Goal: Task Accomplishment & Management: Manage account settings

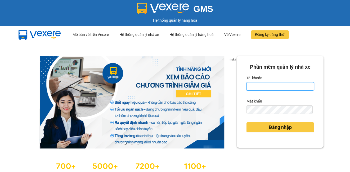
click at [259, 87] on input "Tài khoản" at bounding box center [279, 86] width 67 height 8
type input "huongdh.minhquoc"
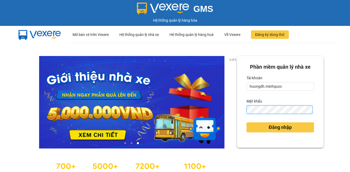
click at [246, 123] on button "Đăng nhập" at bounding box center [279, 128] width 67 height 10
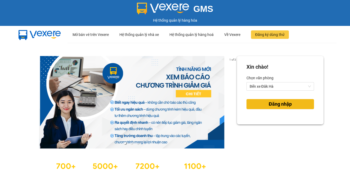
click at [259, 105] on button "Đăng nhập" at bounding box center [279, 104] width 67 height 10
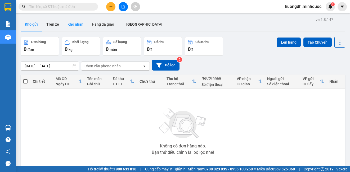
click at [76, 25] on button "Kho nhận" at bounding box center [75, 24] width 24 height 13
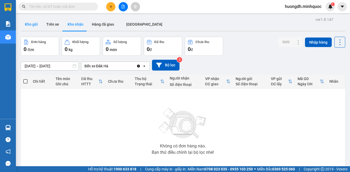
click at [32, 23] on button "Kho gửi" at bounding box center [31, 24] width 21 height 13
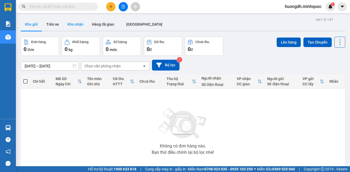
click at [76, 27] on button "Kho nhận" at bounding box center [75, 24] width 24 height 13
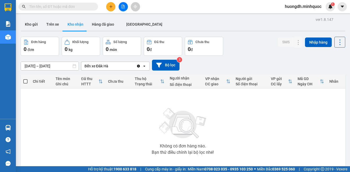
click at [39, 67] on input "[DATE] – [DATE]" at bounding box center [50, 66] width 58 height 8
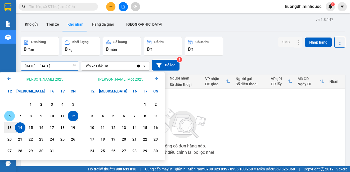
click at [12, 116] on div "6" at bounding box center [9, 116] width 7 height 6
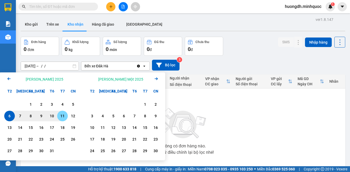
click at [66, 117] on div "11" at bounding box center [62, 116] width 7 height 6
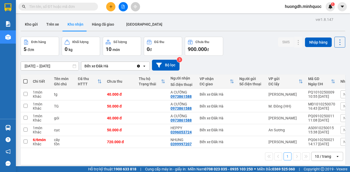
click at [35, 64] on input "[DATE] – [DATE]" at bounding box center [50, 66] width 58 height 8
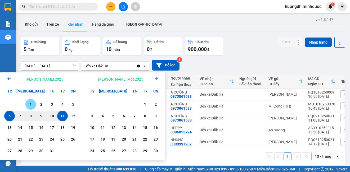
click at [28, 104] on div "1" at bounding box center [30, 104] width 7 height 6
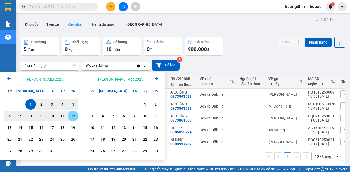
click at [78, 119] on div "12" at bounding box center [73, 116] width 11 height 11
type input "[DATE] – [DATE]"
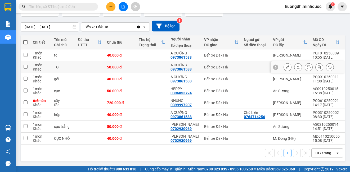
scroll to position [41, 0]
click at [48, 7] on input "text" at bounding box center [60, 7] width 62 height 6
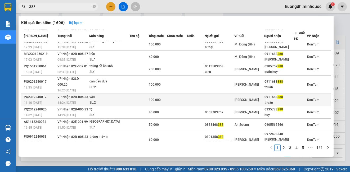
scroll to position [25, 0]
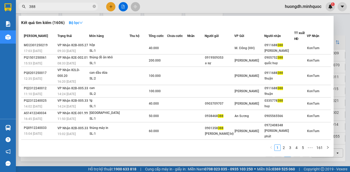
click at [58, 6] on input "388" at bounding box center [60, 7] width 62 height 6
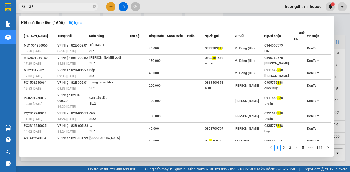
type input "3"
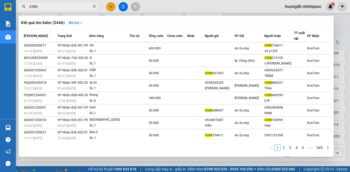
click at [70, 8] on input "0388" at bounding box center [60, 7] width 62 height 6
click at [97, 172] on img at bounding box center [95, 175] width 3 height 3
click at [55, 6] on input "0388" at bounding box center [60, 7] width 62 height 6
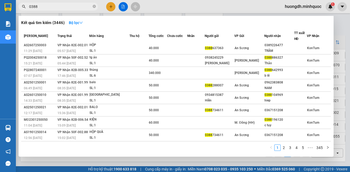
click at [57, 4] on input "0388" at bounding box center [60, 7] width 62 height 6
click at [58, 4] on input "0388" at bounding box center [60, 7] width 62 height 6
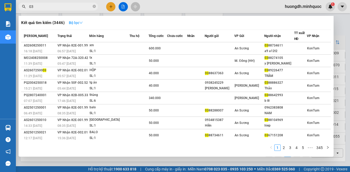
type input "0"
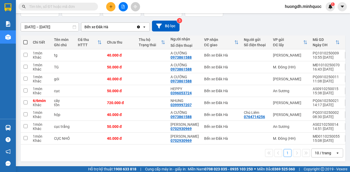
scroll to position [0, 0]
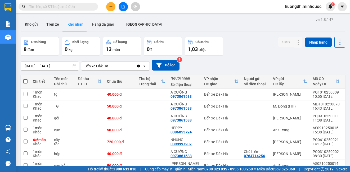
click at [58, 7] on input "text" at bounding box center [60, 7] width 62 height 6
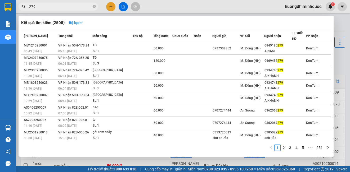
click at [336, 65] on div at bounding box center [175, 86] width 350 height 172
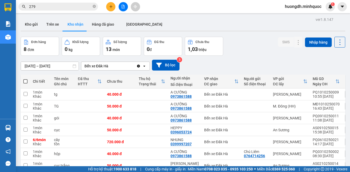
click at [53, 7] on input "279" at bounding box center [60, 7] width 62 height 6
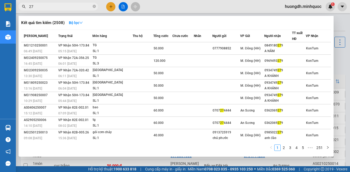
type input "2"
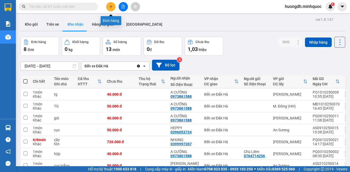
click at [108, 10] on button at bounding box center [110, 6] width 9 height 9
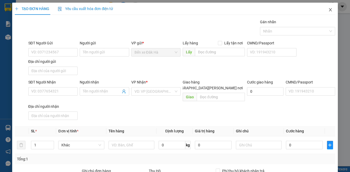
click at [328, 10] on icon "close" at bounding box center [330, 10] width 4 height 4
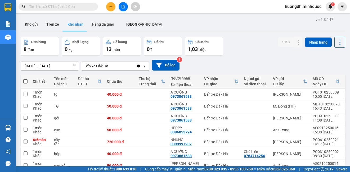
click at [48, 9] on input "text" at bounding box center [60, 7] width 62 height 6
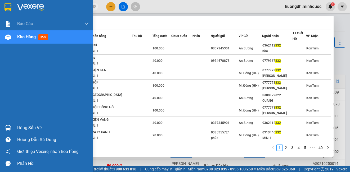
type input "332"
click at [9, 66] on div "Báo cáo Báo cáo dòng tiền (nhà xe) Báo cáo dòng tiền (nhân viên) Báo cáo dòng t…" at bounding box center [46, 68] width 93 height 102
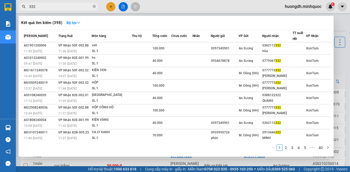
click at [337, 60] on div at bounding box center [175, 86] width 350 height 172
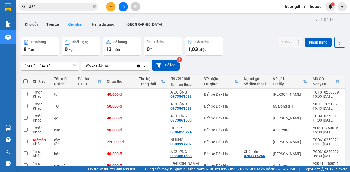
click at [70, 3] on span "332" at bounding box center [58, 7] width 79 height 8
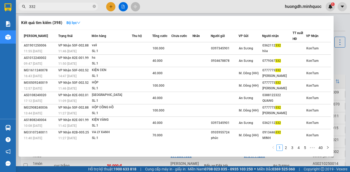
click at [72, 8] on input "332" at bounding box center [60, 7] width 62 height 6
click at [209, 6] on div at bounding box center [175, 86] width 350 height 172
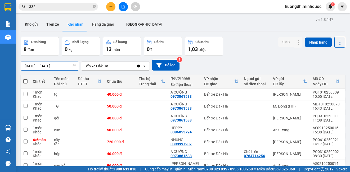
click at [48, 66] on input "[DATE] – [DATE]" at bounding box center [50, 66] width 58 height 8
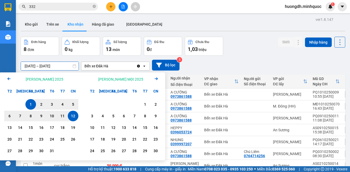
click at [8, 77] on icon "Arrow Left" at bounding box center [9, 79] width 6 height 6
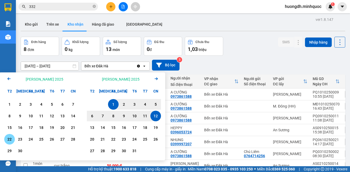
click at [7, 141] on div "22" at bounding box center [9, 139] width 7 height 6
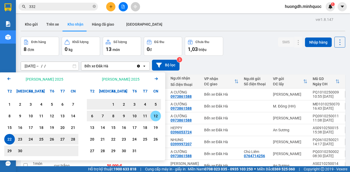
click at [154, 114] on div "12" at bounding box center [155, 116] width 7 height 6
type input "[DATE] – [DATE]"
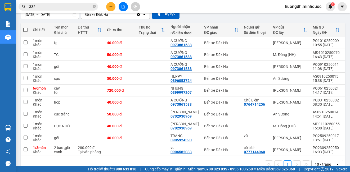
scroll to position [53, 0]
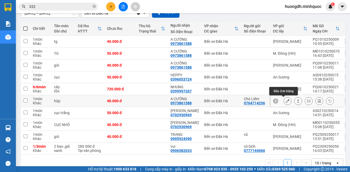
click at [286, 100] on icon at bounding box center [288, 101] width 4 height 4
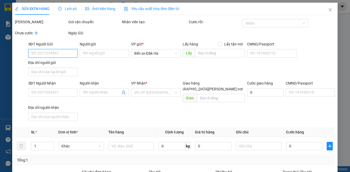
type input "0764714256"
type input "Chú Liêm"
type input "0973861588"
type input "A CƯỜNG"
type input "0"
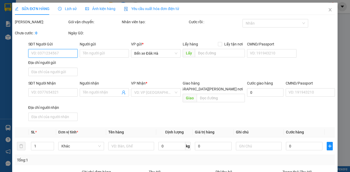
type input "40.000"
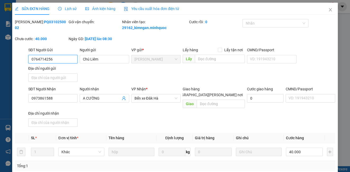
scroll to position [73, 0]
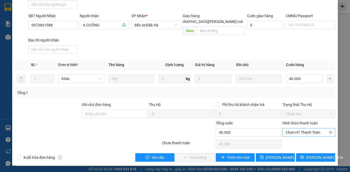
drag, startPoint x: 297, startPoint y: 132, endPoint x: 298, endPoint y: 135, distance: 3.3
click at [297, 132] on span "Chọn HT Thanh Toán" at bounding box center [309, 133] width 46 height 8
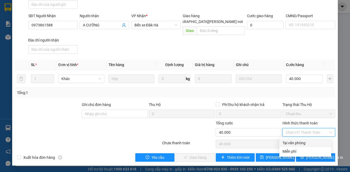
click at [298, 143] on div "Tại văn phòng" at bounding box center [305, 143] width 46 height 6
type input "0"
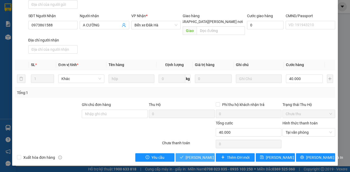
click at [206, 157] on span "[PERSON_NAME] và [PERSON_NAME] hàng" at bounding box center [221, 158] width 71 height 6
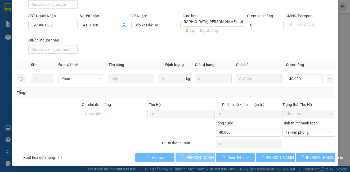
scroll to position [0, 0]
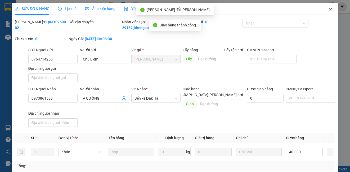
click at [328, 10] on icon "close" at bounding box center [330, 10] width 4 height 4
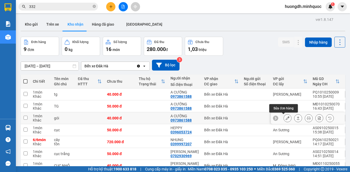
click at [286, 118] on icon at bounding box center [288, 118] width 4 height 4
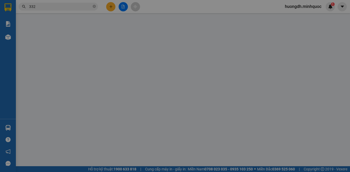
type input "0973861588"
type input "A CƯỜNG"
type input "0"
type input "40.000"
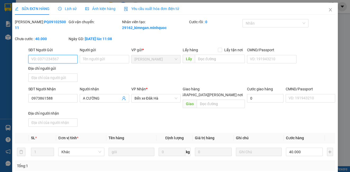
scroll to position [73, 0]
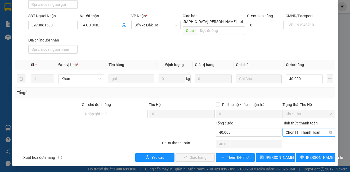
click at [296, 133] on span "Chọn HT Thanh Toán" at bounding box center [309, 133] width 46 height 8
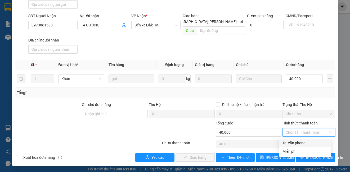
drag, startPoint x: 297, startPoint y: 139, endPoint x: 288, endPoint y: 143, distance: 9.4
click at [297, 139] on div "Tại văn phòng" at bounding box center [305, 143] width 52 height 8
type input "0"
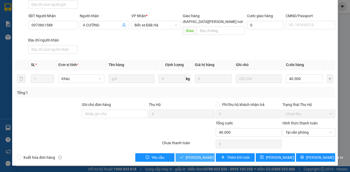
click at [205, 156] on span "[PERSON_NAME] và [PERSON_NAME] hàng" at bounding box center [221, 158] width 71 height 6
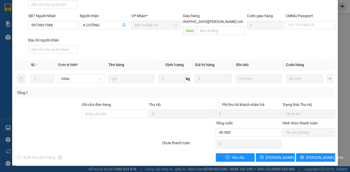
scroll to position [0, 0]
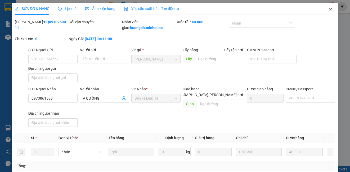
click at [328, 11] on icon "close" at bounding box center [330, 10] width 4 height 4
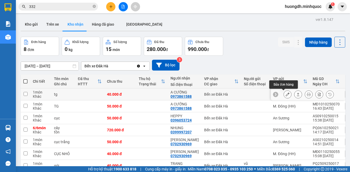
click at [286, 96] on icon at bounding box center [288, 95] width 4 height 4
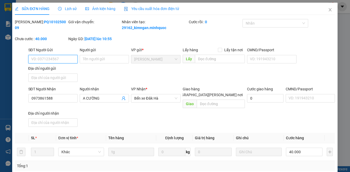
type input "0973861588"
type input "A CƯỜNG"
type input "0"
type input "40.000"
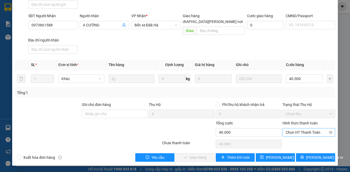
click at [301, 134] on span "Chọn HT Thanh Toán" at bounding box center [309, 133] width 46 height 8
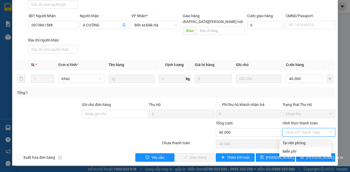
click at [291, 142] on div "Tại văn phòng" at bounding box center [305, 143] width 46 height 6
type input "0"
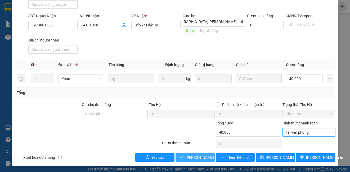
click at [189, 160] on span "[PERSON_NAME] và [PERSON_NAME] hàng" at bounding box center [221, 158] width 71 height 6
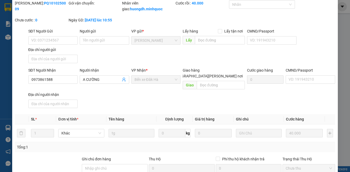
scroll to position [0, 0]
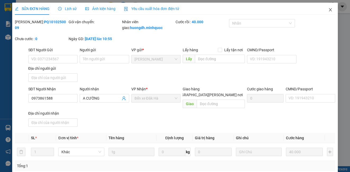
click at [328, 10] on icon "close" at bounding box center [330, 10] width 4 height 4
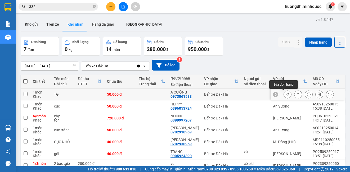
click at [286, 93] on icon at bounding box center [288, 95] width 4 height 4
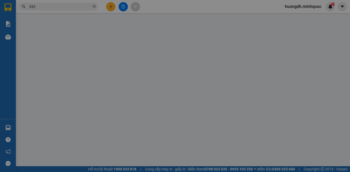
type input "0973861588"
type input "A CƯỜNG"
type input "0"
type input "50.000"
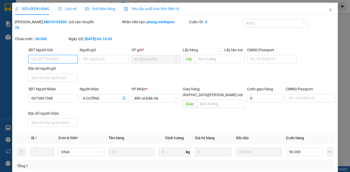
scroll to position [67, 0]
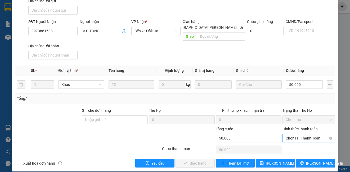
click at [299, 134] on span "Chọn HT Thanh Toán" at bounding box center [309, 138] width 46 height 8
click at [293, 141] on div "Tại văn phòng" at bounding box center [305, 143] width 46 height 6
type input "0"
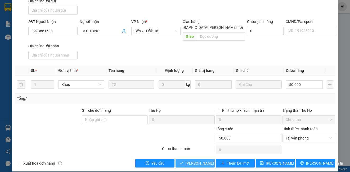
click at [193, 161] on span "[PERSON_NAME] và [PERSON_NAME] hàng" at bounding box center [221, 164] width 71 height 6
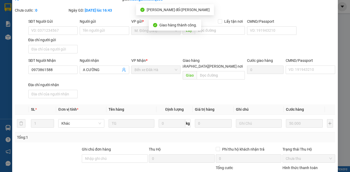
scroll to position [0, 0]
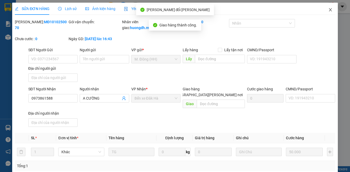
click at [328, 11] on icon "close" at bounding box center [330, 10] width 4 height 4
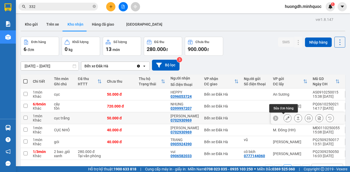
click at [284, 120] on button at bounding box center [287, 118] width 7 height 9
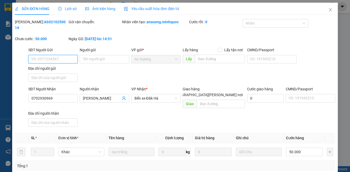
type input "0702930969"
type input "[PERSON_NAME]"
type input "0"
type input "50.000"
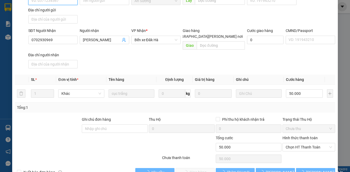
scroll to position [67, 0]
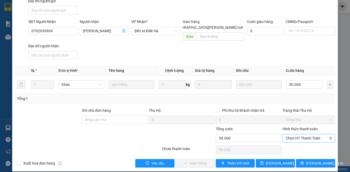
click at [291, 134] on span "Chọn HT Thanh Toán" at bounding box center [309, 138] width 46 height 8
click at [291, 142] on div "Tại văn phòng" at bounding box center [305, 143] width 46 height 6
type input "0"
click at [201, 161] on span "[PERSON_NAME] và [PERSON_NAME] hàng" at bounding box center [221, 164] width 71 height 6
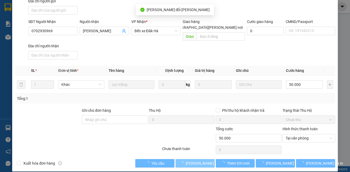
scroll to position [0, 0]
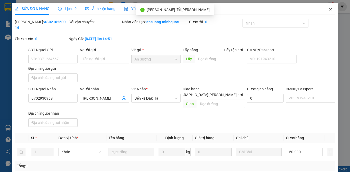
click at [327, 12] on span "Close" at bounding box center [330, 10] width 15 height 15
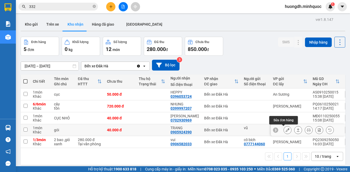
click at [286, 130] on icon at bounding box center [288, 130] width 4 height 4
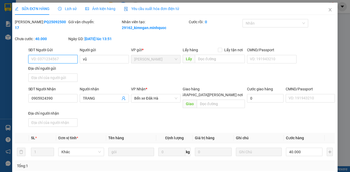
type input "vũ"
type input "0905924390"
type input "TRANG"
type input "0"
type input "40.000"
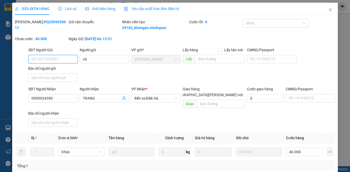
scroll to position [59, 0]
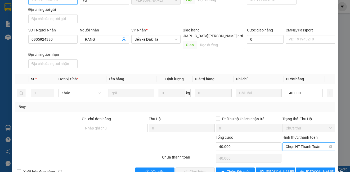
click at [309, 148] on span "Chọn HT Thanh Toán" at bounding box center [309, 147] width 46 height 8
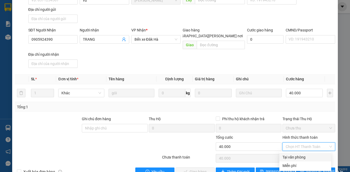
drag, startPoint x: 308, startPoint y: 152, endPoint x: 233, endPoint y: 156, distance: 75.3
click at [307, 156] on div "Tại văn phòng" at bounding box center [305, 158] width 46 height 6
type input "0"
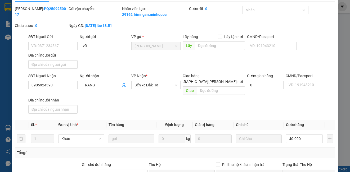
scroll to position [0, 0]
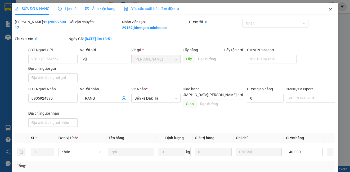
click at [328, 10] on icon "close" at bounding box center [330, 10] width 4 height 4
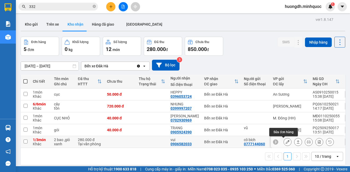
click at [286, 143] on icon at bounding box center [288, 142] width 4 height 4
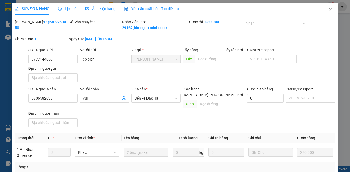
type input "0777144060"
type input "cô bích"
type input "0906582033"
type input "vui"
type input "0"
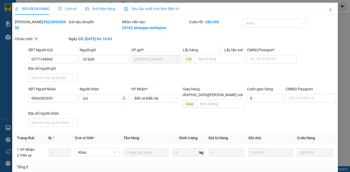
type input "280.000"
click at [328, 8] on icon "close" at bounding box center [330, 10] width 4 height 4
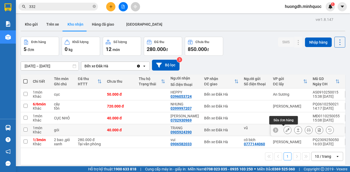
click at [286, 132] on icon at bounding box center [288, 130] width 4 height 4
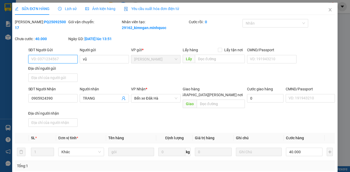
type input "vũ"
type input "0905924390"
type input "TRANG"
type input "0"
type input "40.000"
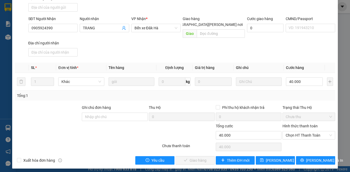
scroll to position [73, 0]
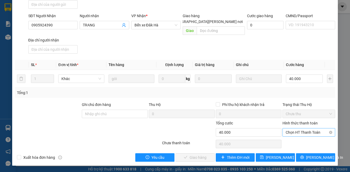
click at [310, 133] on span "Chọn HT Thanh Toán" at bounding box center [309, 133] width 46 height 8
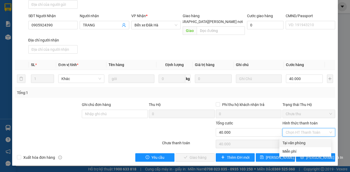
drag, startPoint x: 308, startPoint y: 143, endPoint x: 233, endPoint y: 150, distance: 75.2
click at [307, 143] on div "Tại văn phòng" at bounding box center [305, 143] width 46 height 6
type input "0"
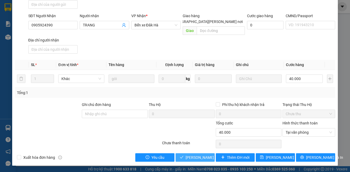
drag, startPoint x: 196, startPoint y: 157, endPoint x: 280, endPoint y: 89, distance: 108.0
click at [197, 157] on span "[PERSON_NAME] và [PERSON_NAME] hàng" at bounding box center [221, 158] width 71 height 6
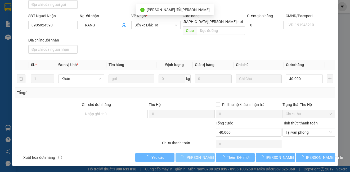
scroll to position [0, 0]
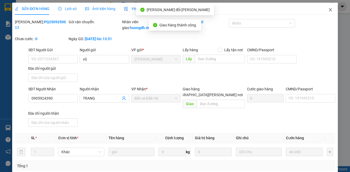
click at [328, 10] on icon "close" at bounding box center [330, 10] width 4 height 4
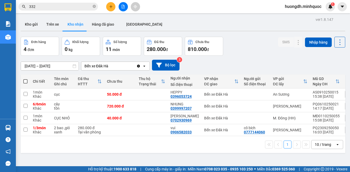
click at [46, 68] on input "[DATE] – [DATE]" at bounding box center [50, 66] width 58 height 8
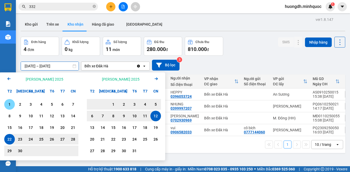
click at [10, 102] on div "1" at bounding box center [9, 104] width 7 height 6
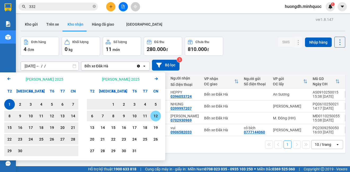
click at [154, 115] on div "12" at bounding box center [155, 116] width 7 height 6
type input "[DATE] – [DATE]"
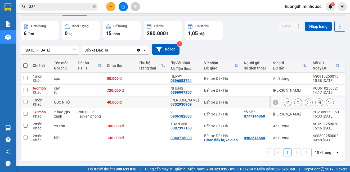
scroll to position [24, 0]
